Goal: Obtain resource: Download file/media

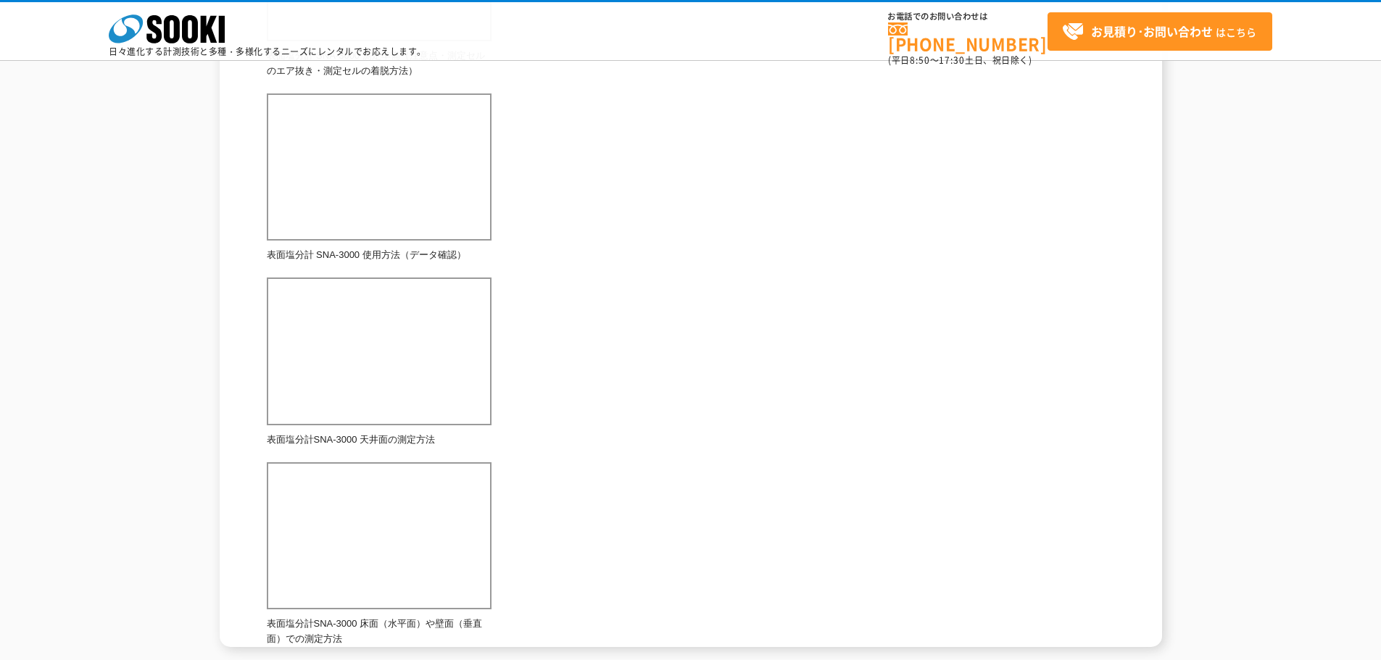
scroll to position [374, 0]
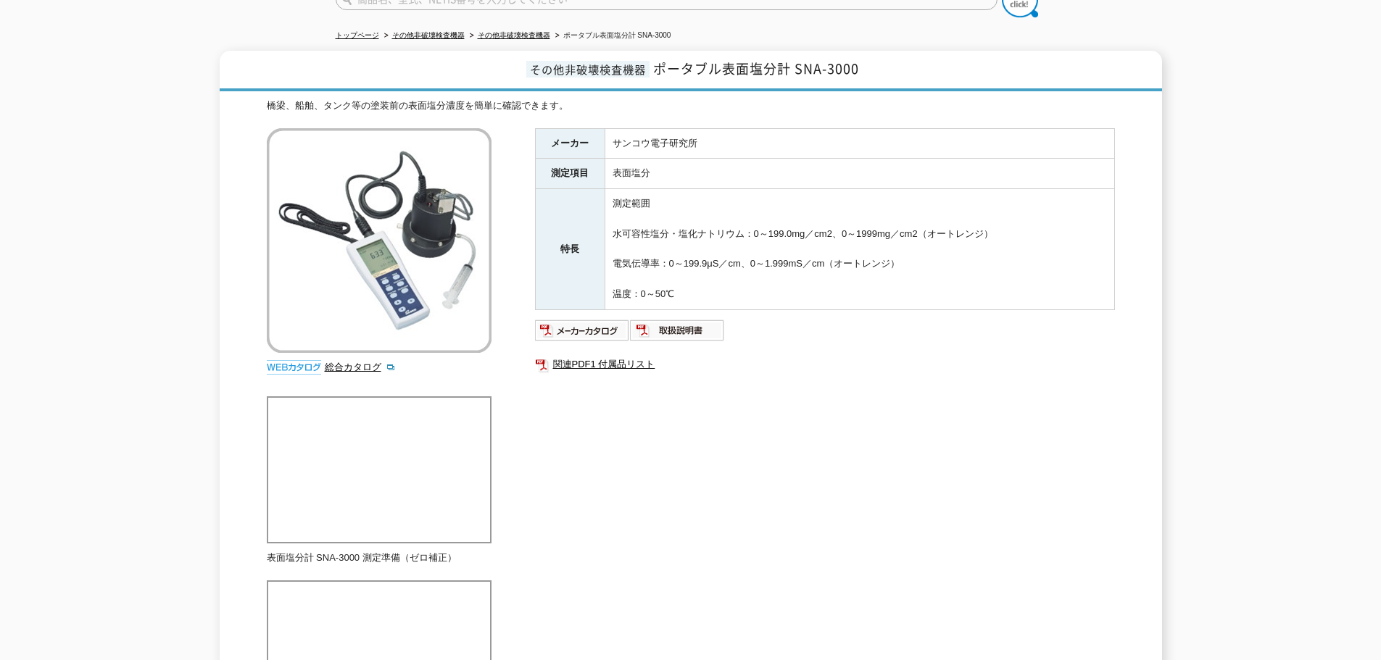
scroll to position [145, 0]
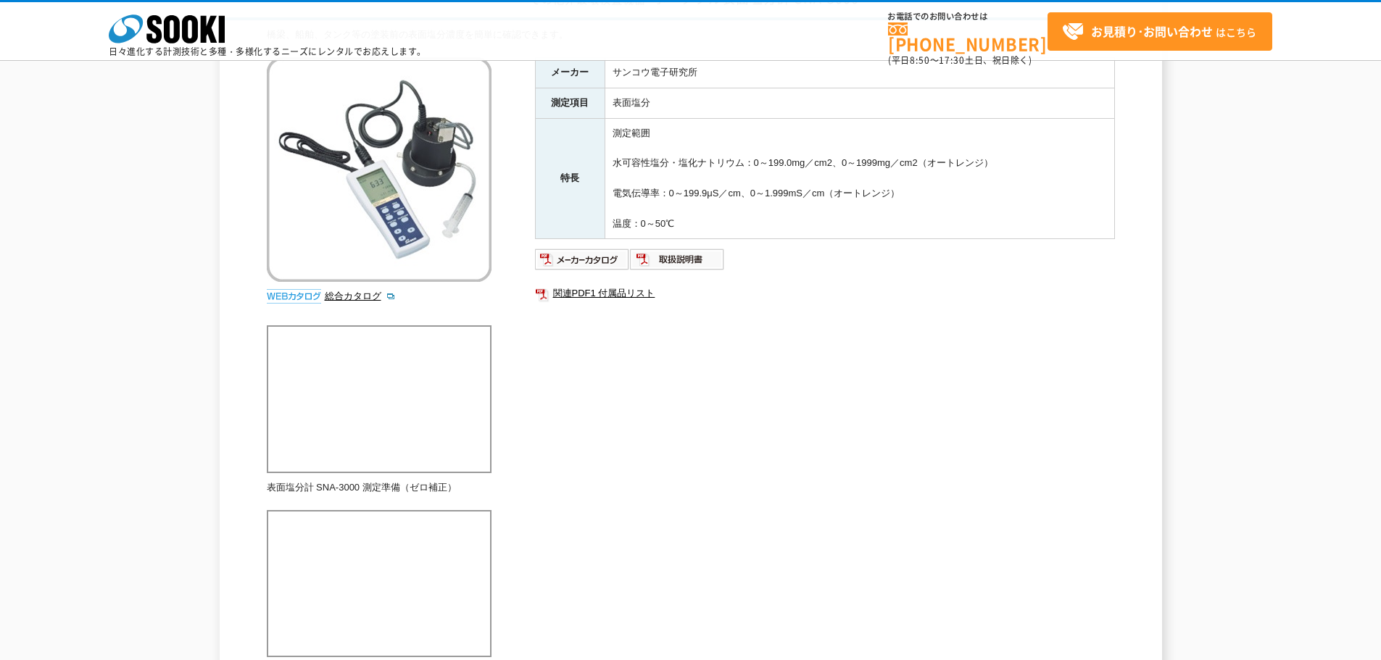
click at [341, 284] on div "総合カタログ" at bounding box center [381, 184] width 228 height 254
click at [344, 292] on link "総合カタログ" at bounding box center [360, 296] width 71 height 11
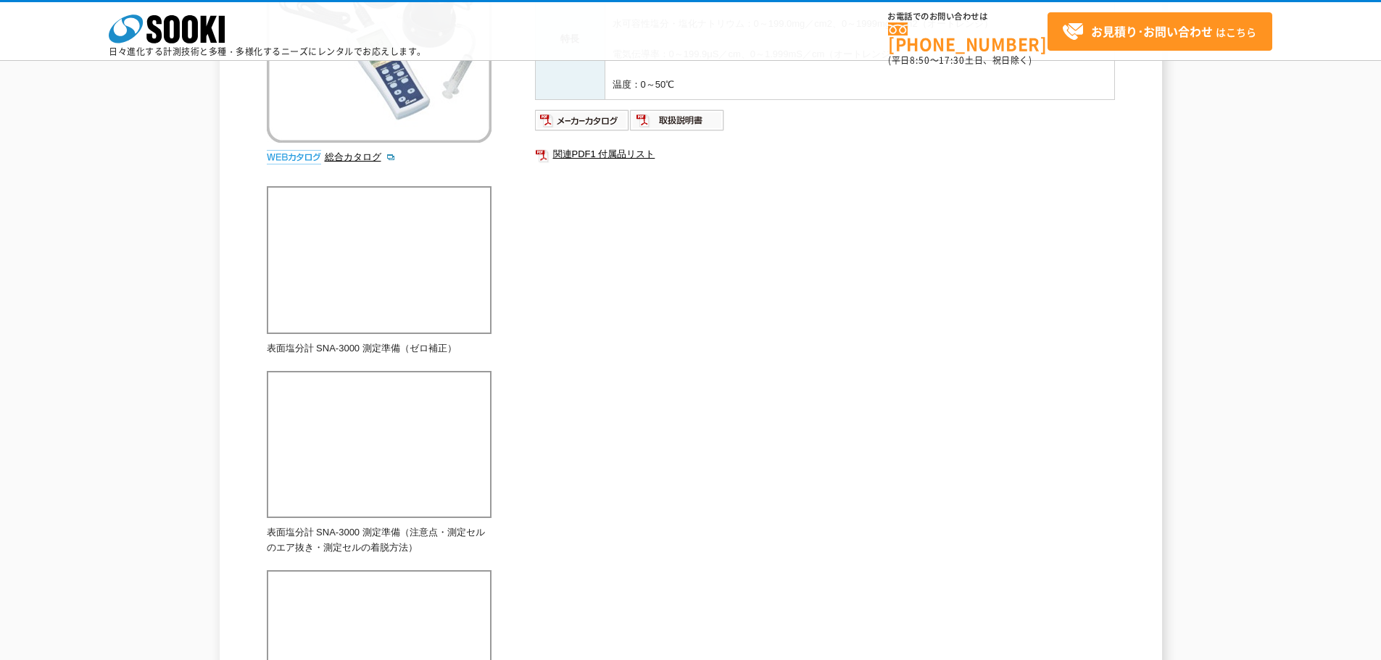
scroll to position [290, 0]
